Goal: Use online tool/utility: Use online tool/utility

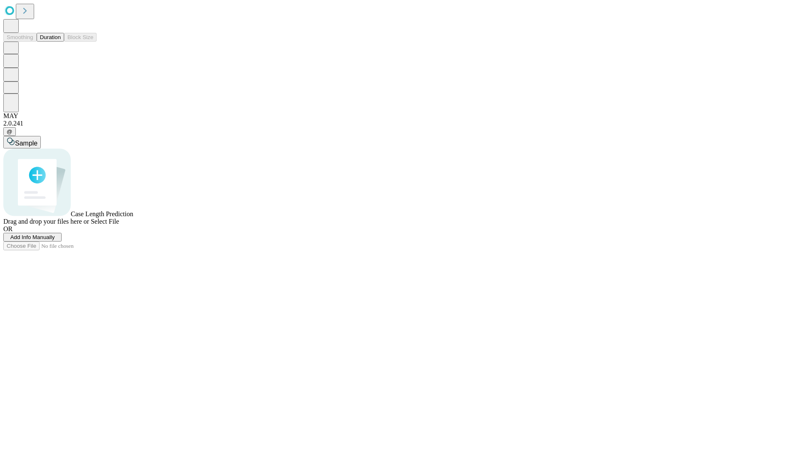
click at [61, 42] on button "Duration" at bounding box center [50, 37] width 27 height 9
click at [37, 140] on span "Sample" at bounding box center [26, 143] width 22 height 7
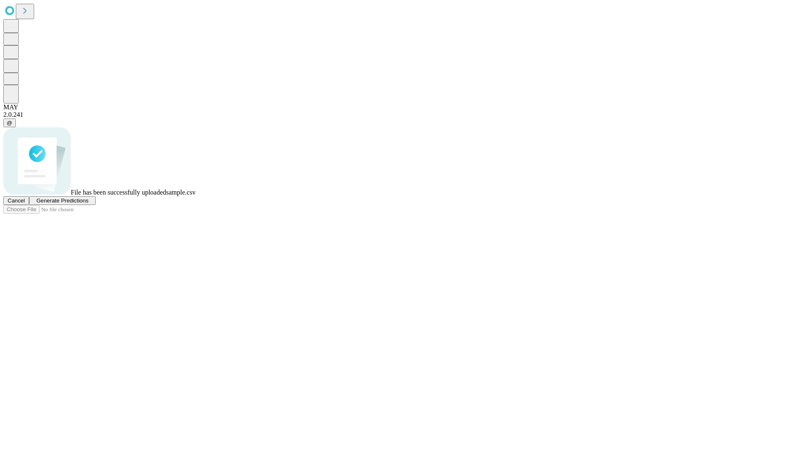
click at [88, 204] on span "Generate Predictions" at bounding box center [62, 201] width 52 height 6
